Goal: Contribute content

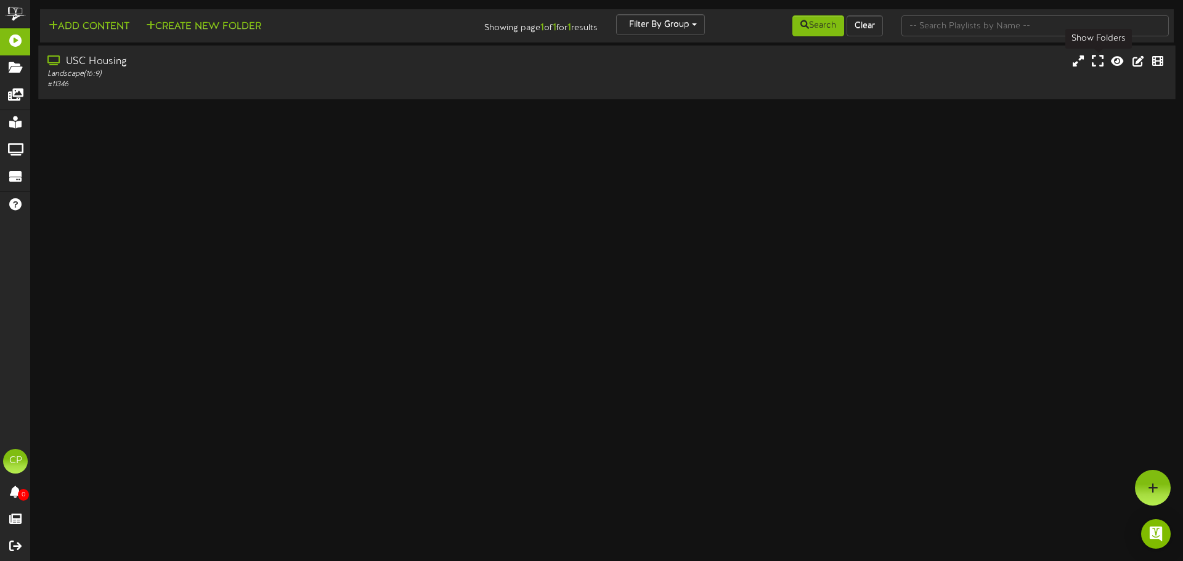
click at [1098, 61] on icon at bounding box center [1098, 61] width 12 height 14
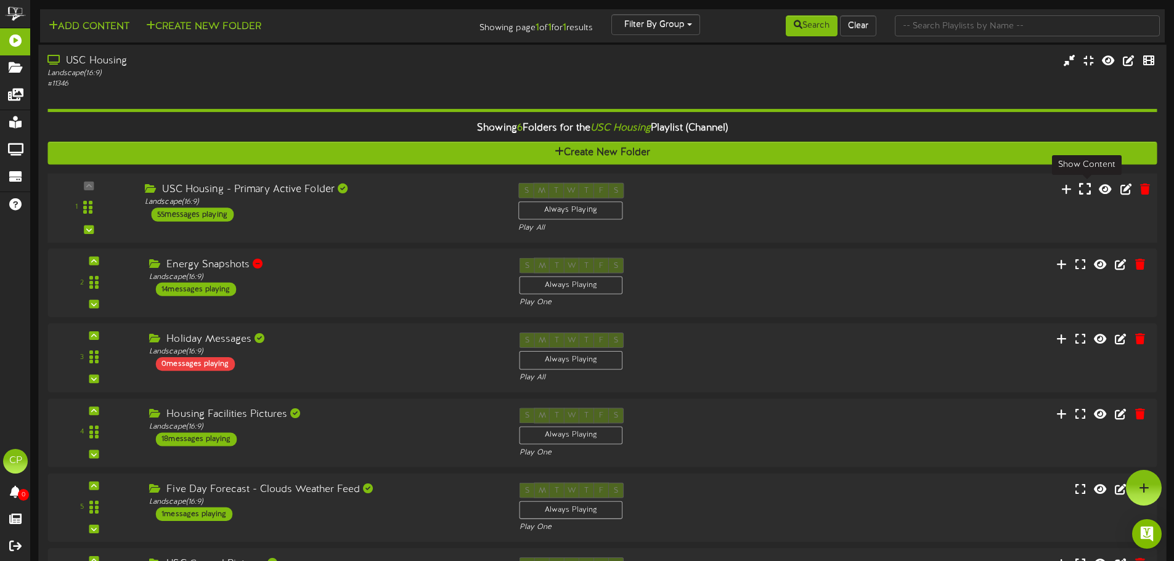
click at [1084, 190] on icon at bounding box center [1085, 189] width 12 height 14
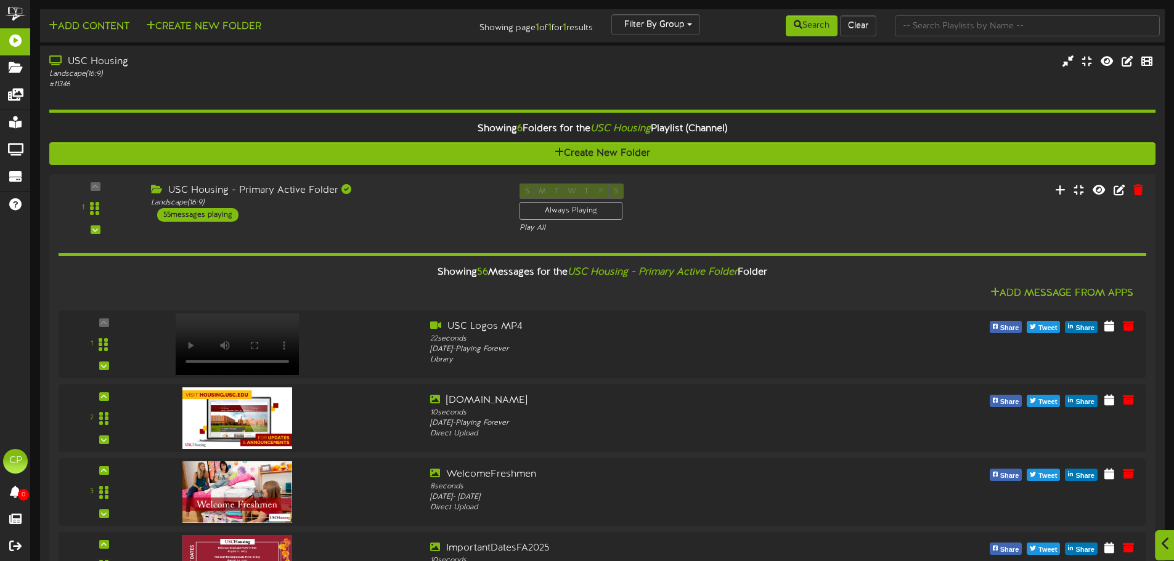
click at [1168, 546] on icon at bounding box center [1166, 544] width 8 height 14
click at [1144, 482] on div at bounding box center [1144, 488] width 36 height 36
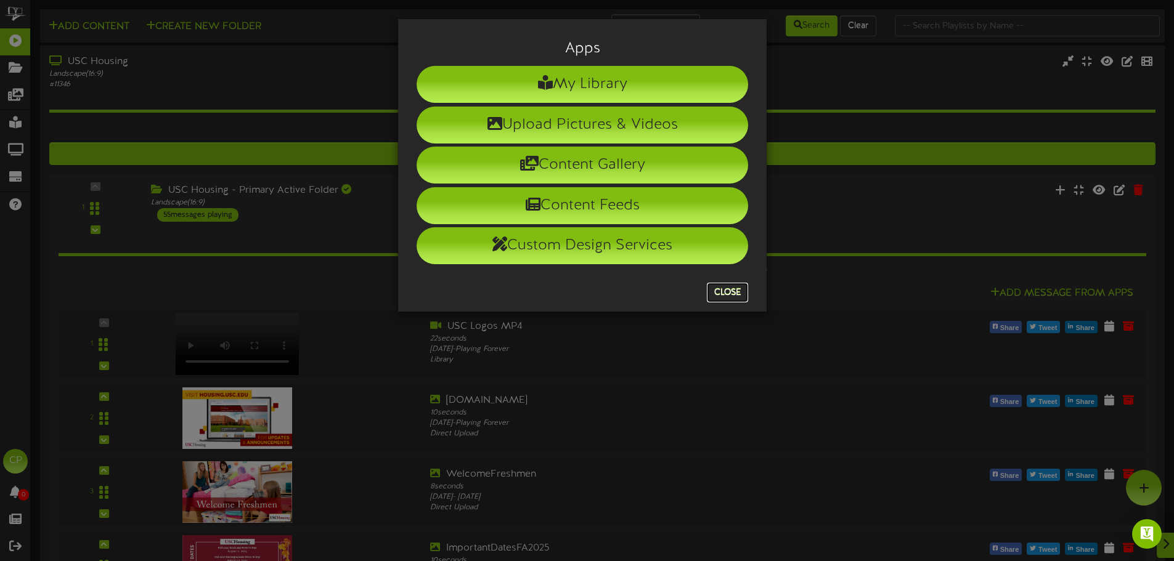
click at [714, 290] on button "Close" at bounding box center [727, 293] width 41 height 20
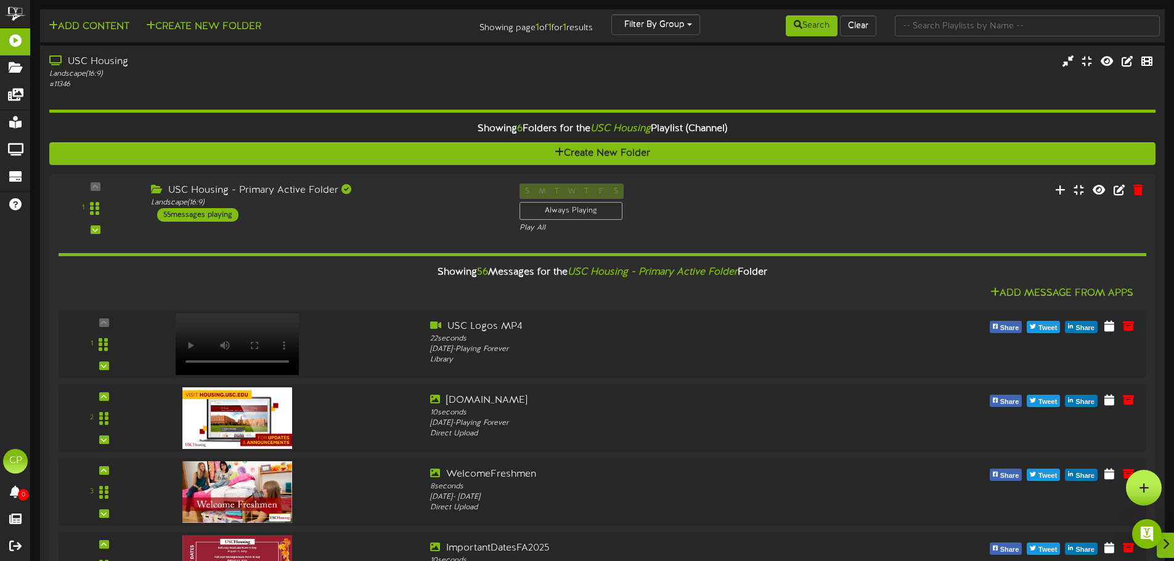
click at [1144, 487] on icon at bounding box center [1144, 488] width 10 height 11
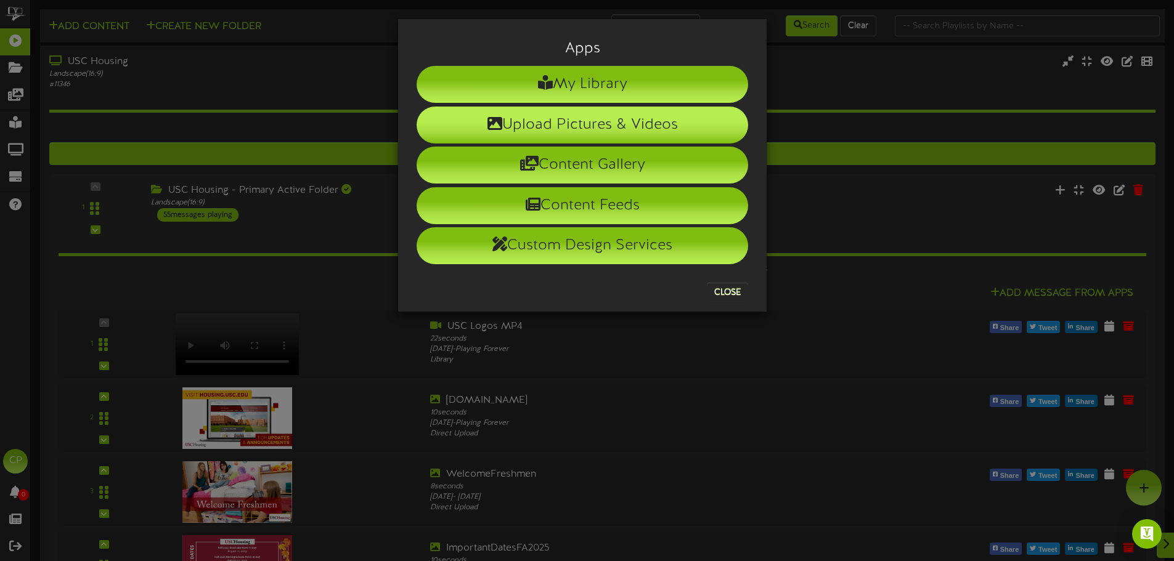
click at [596, 121] on li "Upload Pictures & Videos" at bounding box center [583, 125] width 332 height 37
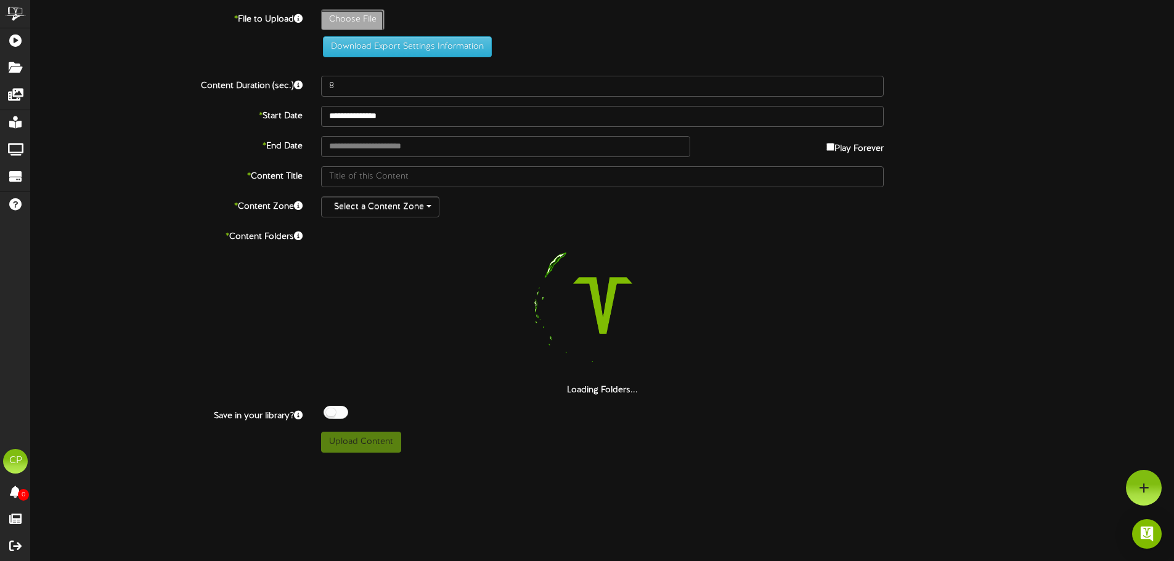
type input "**********"
type input "USCAthletes2526"
